Goal: Task Accomplishment & Management: Manage account settings

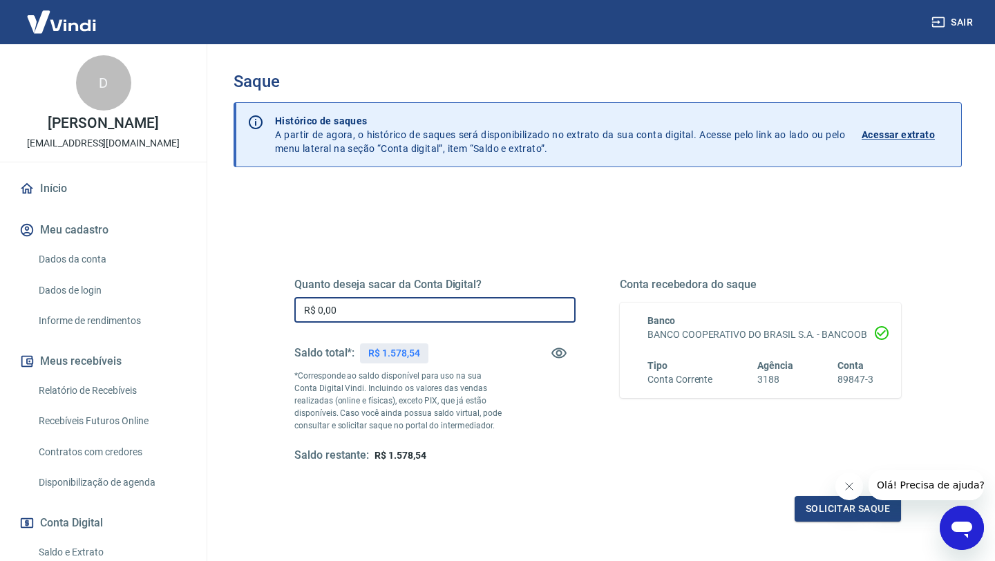
click at [345, 312] on input "R$ 0,00" at bounding box center [434, 310] width 281 height 26
type input "R$ 1.578,54"
click at [829, 505] on button "Solicitar saque" at bounding box center [848, 509] width 106 height 26
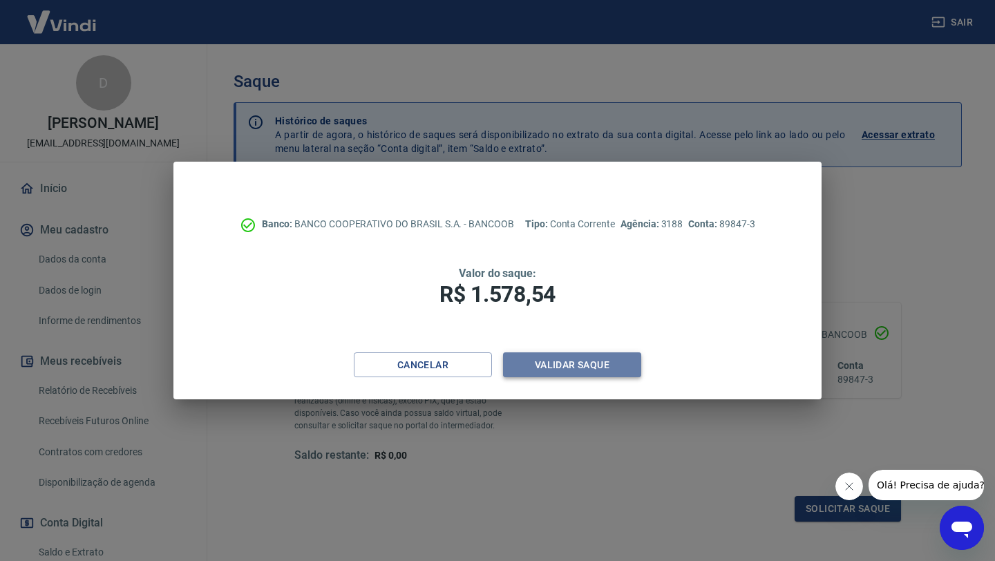
click at [551, 359] on button "Validar saque" at bounding box center [572, 365] width 138 height 26
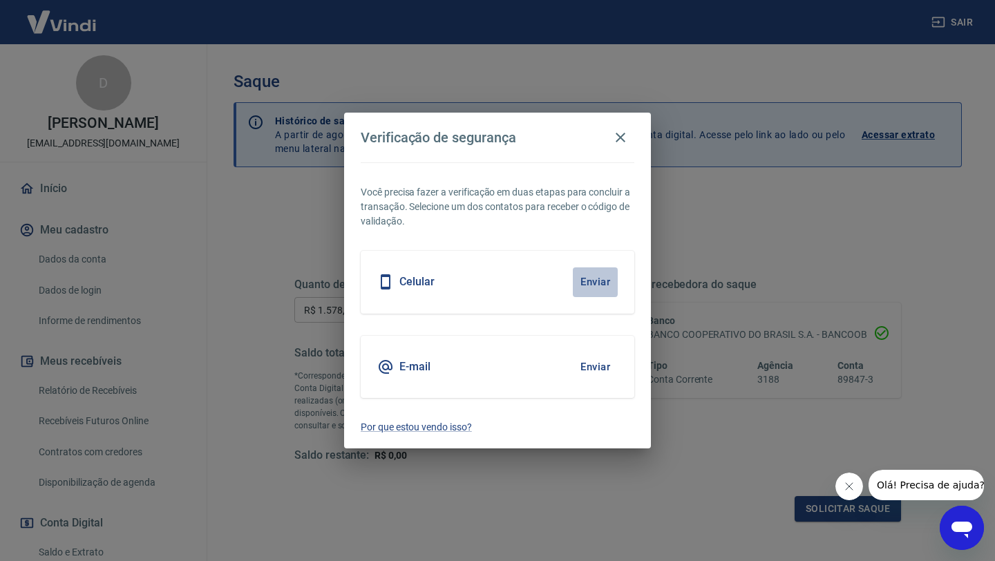
click at [594, 281] on button "Enviar" at bounding box center [595, 281] width 45 height 29
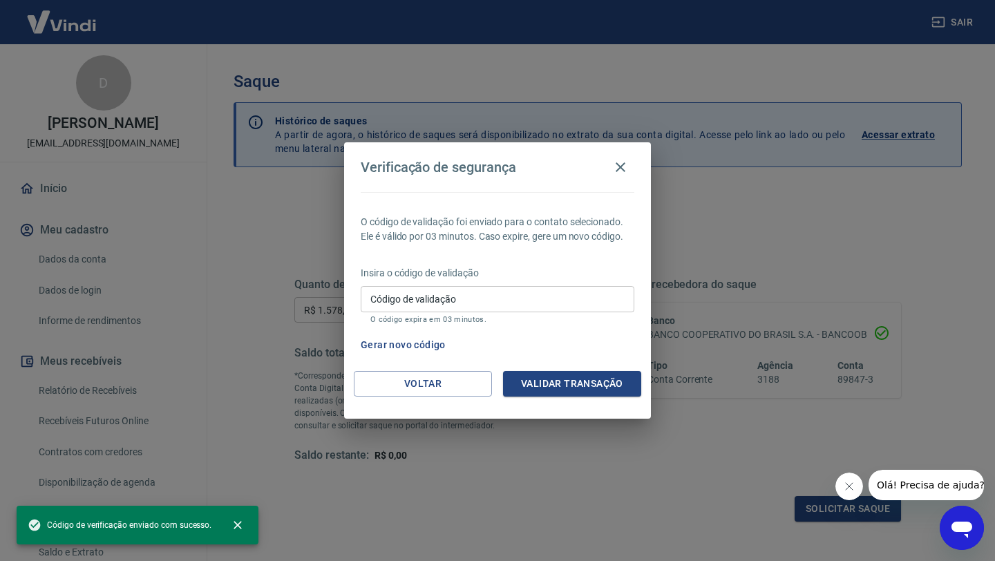
click at [558, 301] on input "Código de validação" at bounding box center [498, 299] width 274 height 26
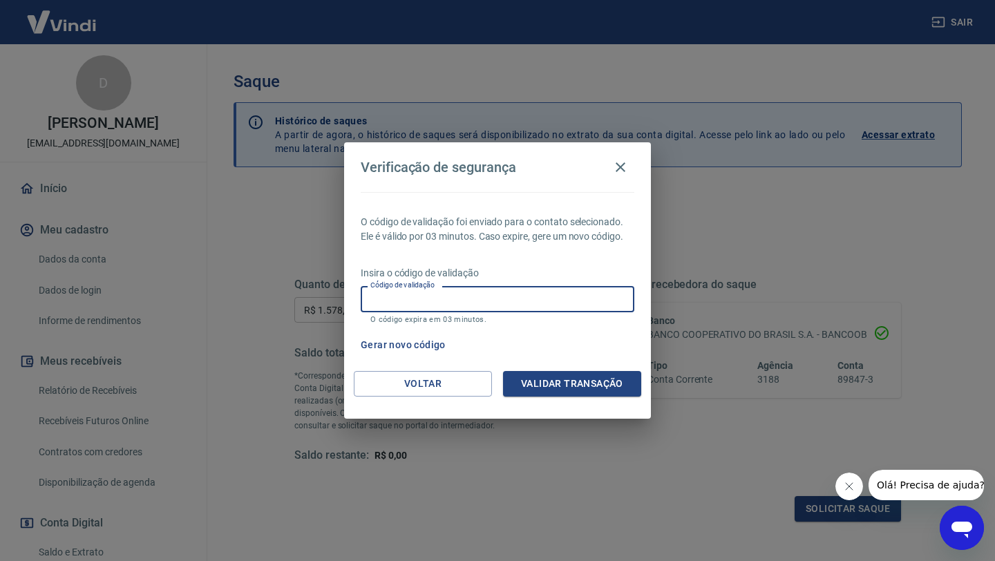
click at [518, 295] on input "Código de validação" at bounding box center [498, 299] width 274 height 26
type input "529232"
click at [564, 383] on button "Validar transação" at bounding box center [572, 384] width 138 height 26
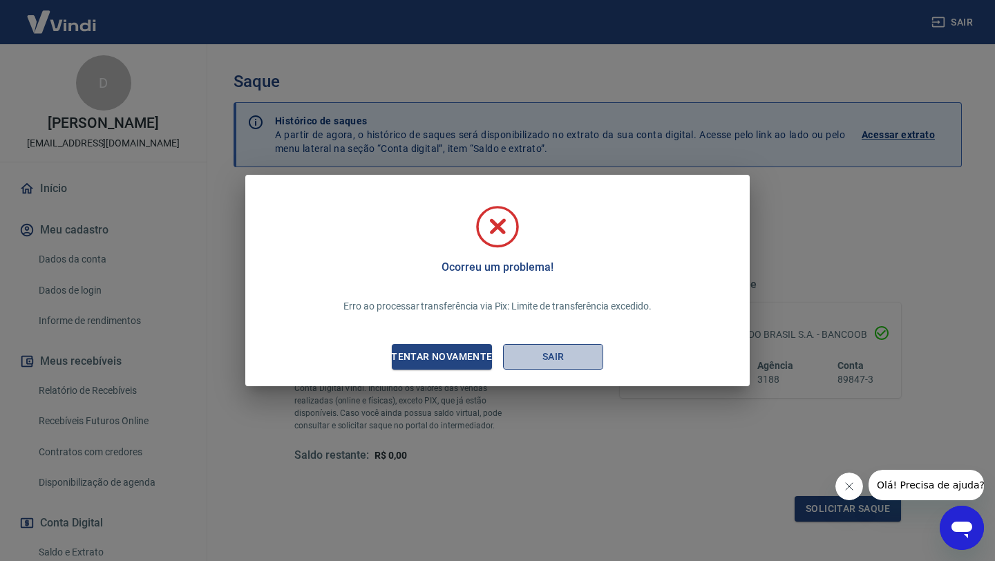
click at [538, 359] on button "Sair" at bounding box center [553, 357] width 100 height 26
